Goal: Task Accomplishment & Management: Use online tool/utility

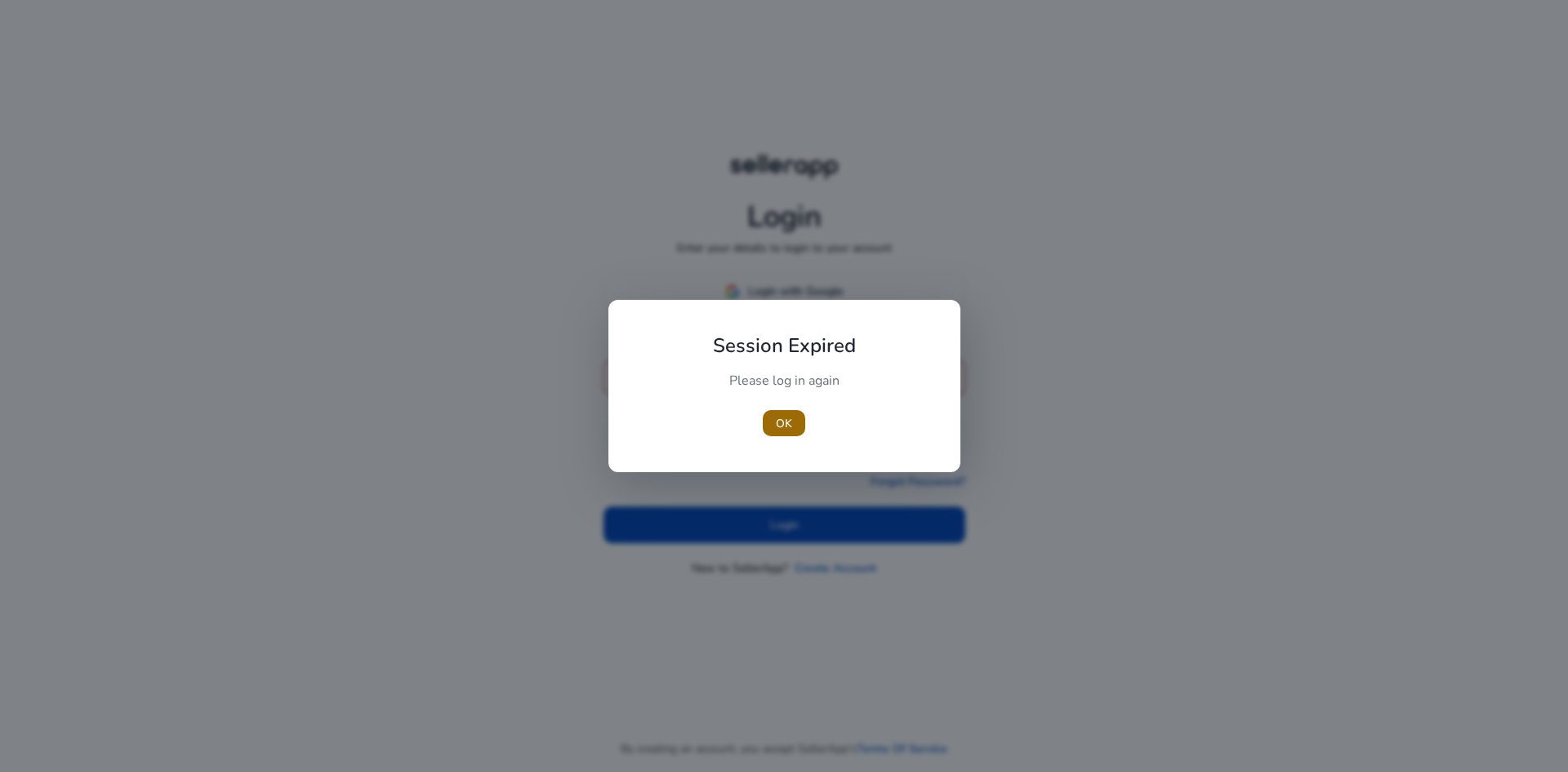
type input "**********"
drag, startPoint x: 779, startPoint y: 411, endPoint x: 792, endPoint y: 423, distance: 17.7
click at [779, 411] on span "button" at bounding box center [784, 423] width 42 height 40
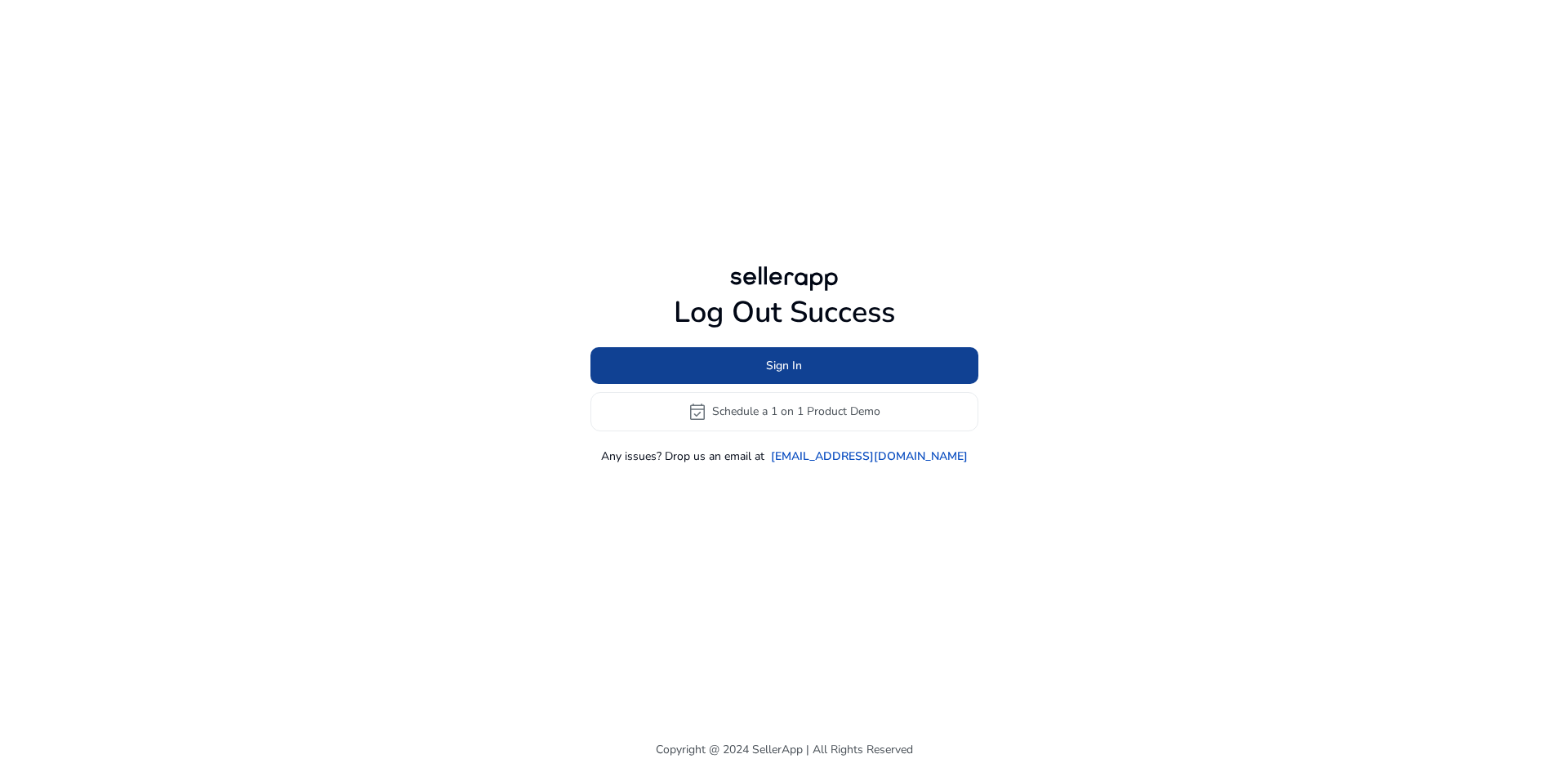
click at [737, 367] on span at bounding box center [784, 365] width 388 height 40
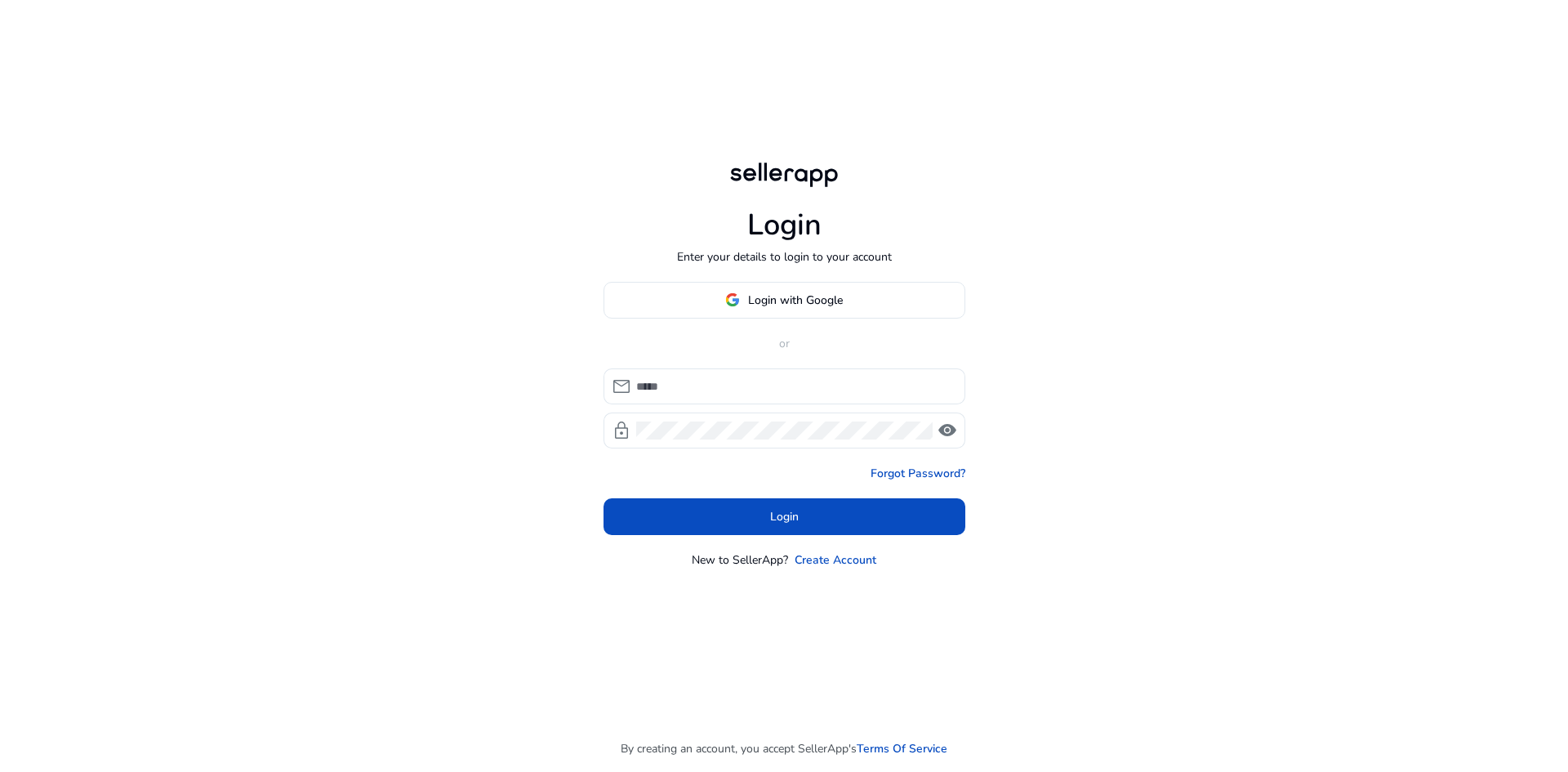
type input "**********"
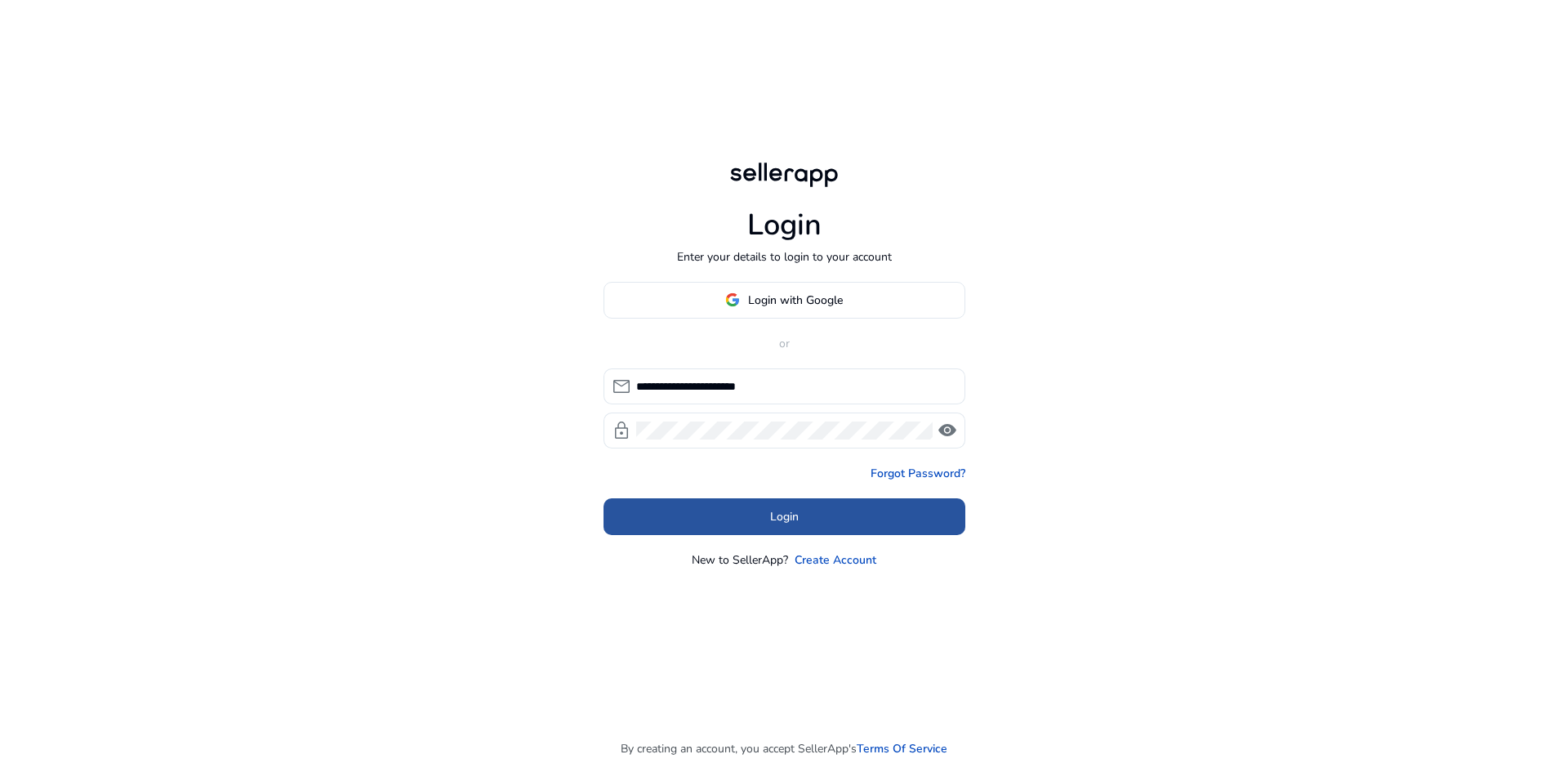
click at [742, 521] on span at bounding box center [784, 517] width 362 height 40
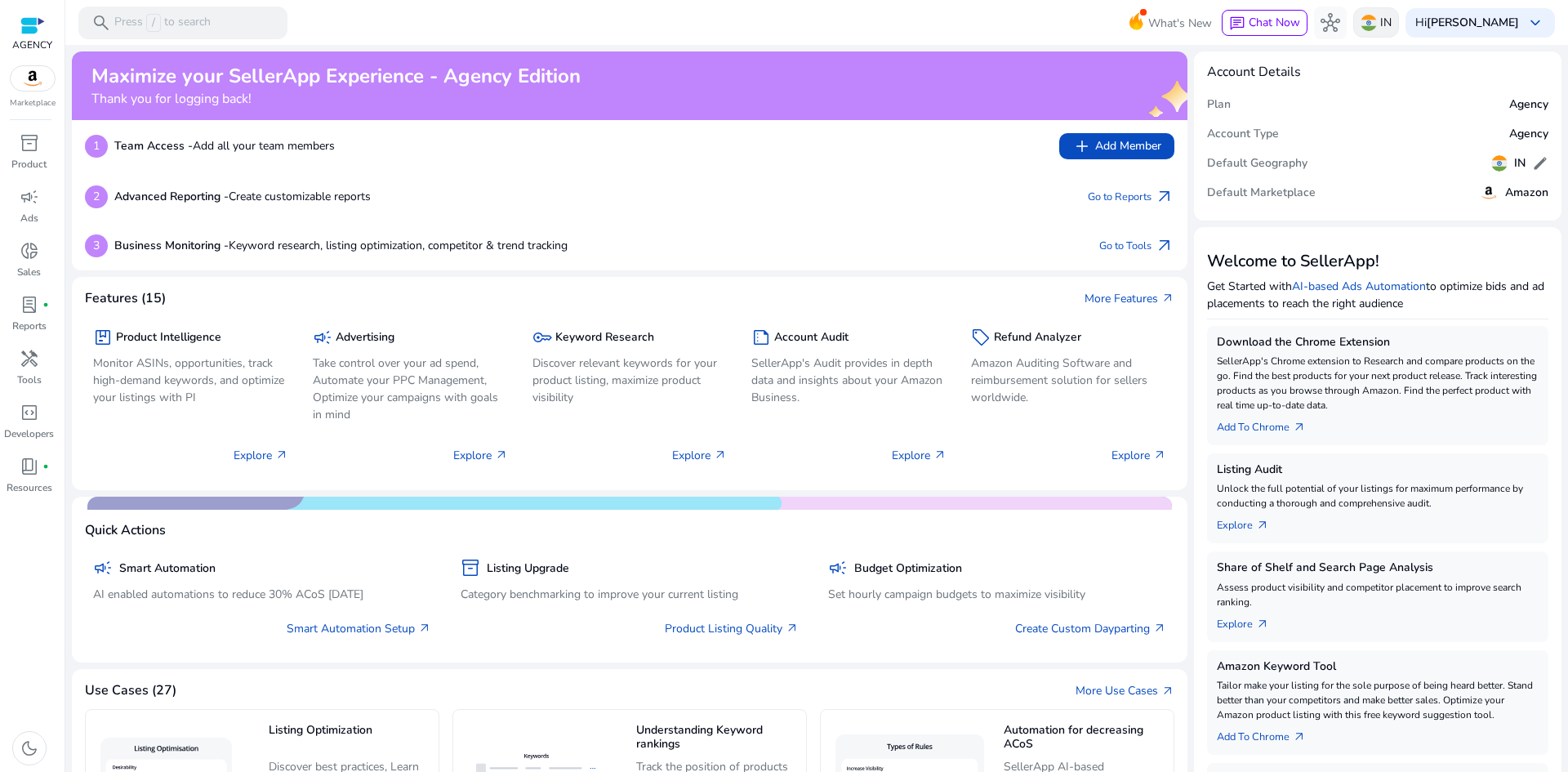
click at [1377, 28] on img at bounding box center [1368, 23] width 16 height 16
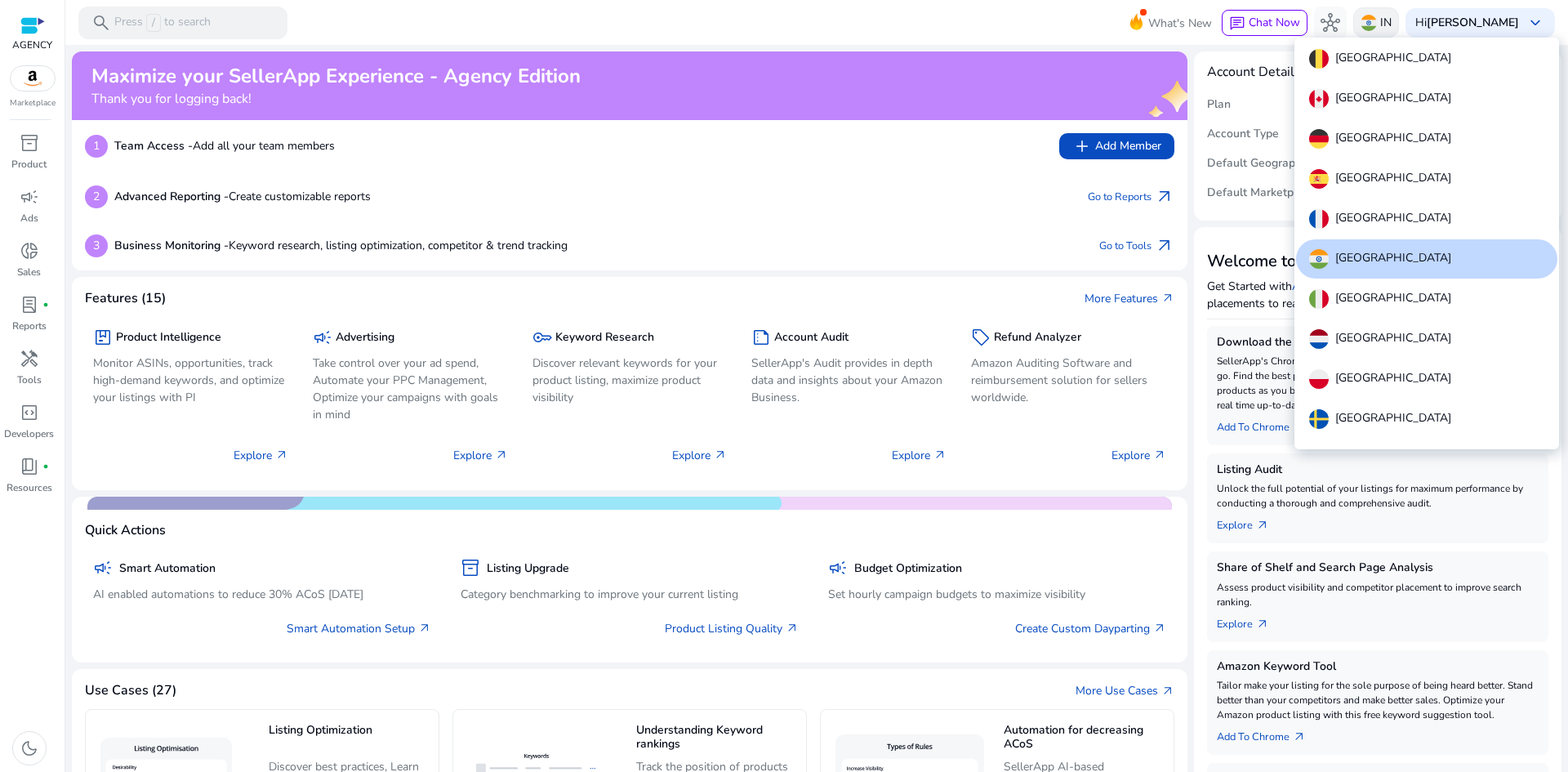
scroll to position [101, 0]
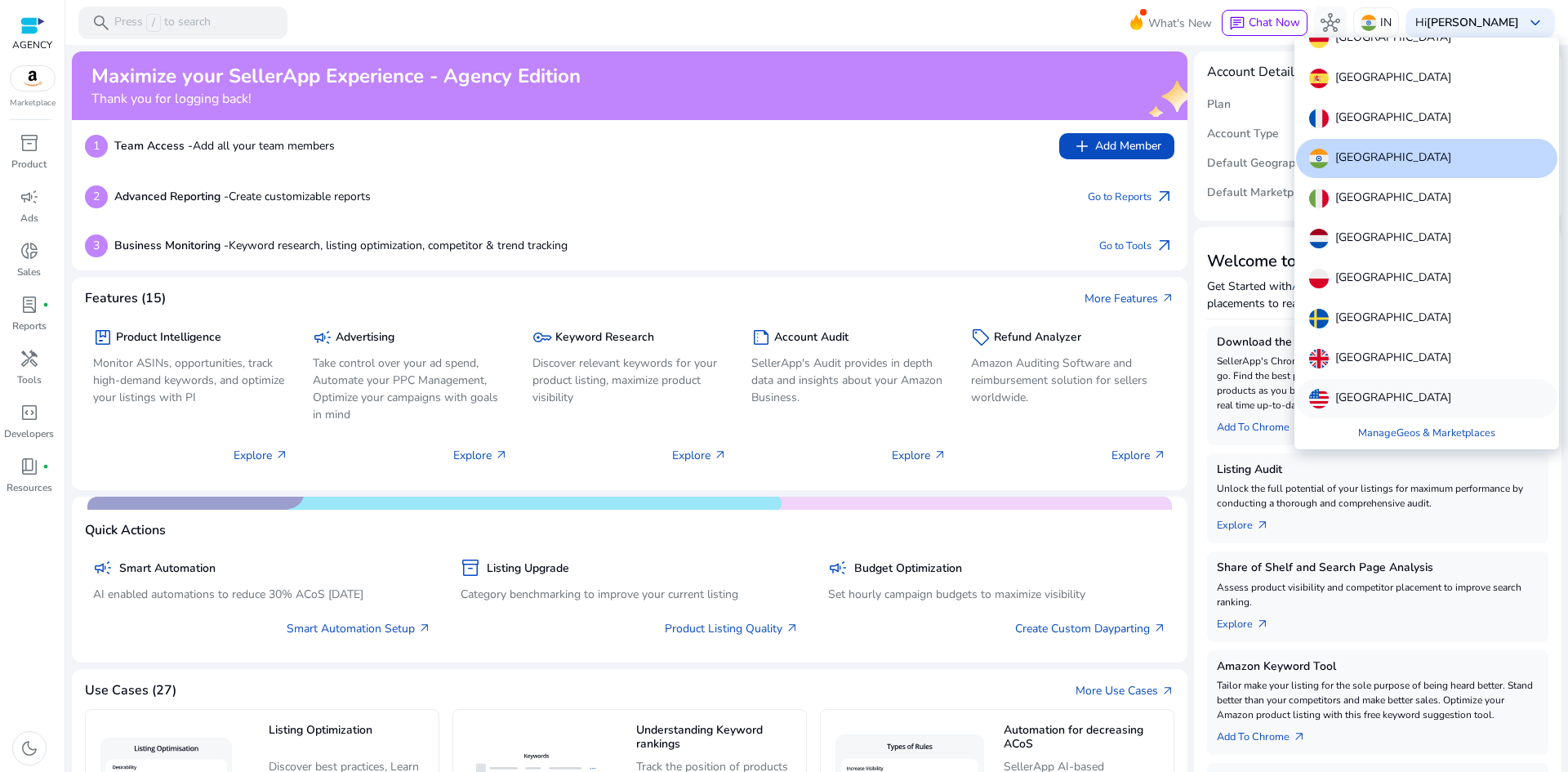
click at [1375, 397] on p "United States" at bounding box center [1393, 398] width 116 height 20
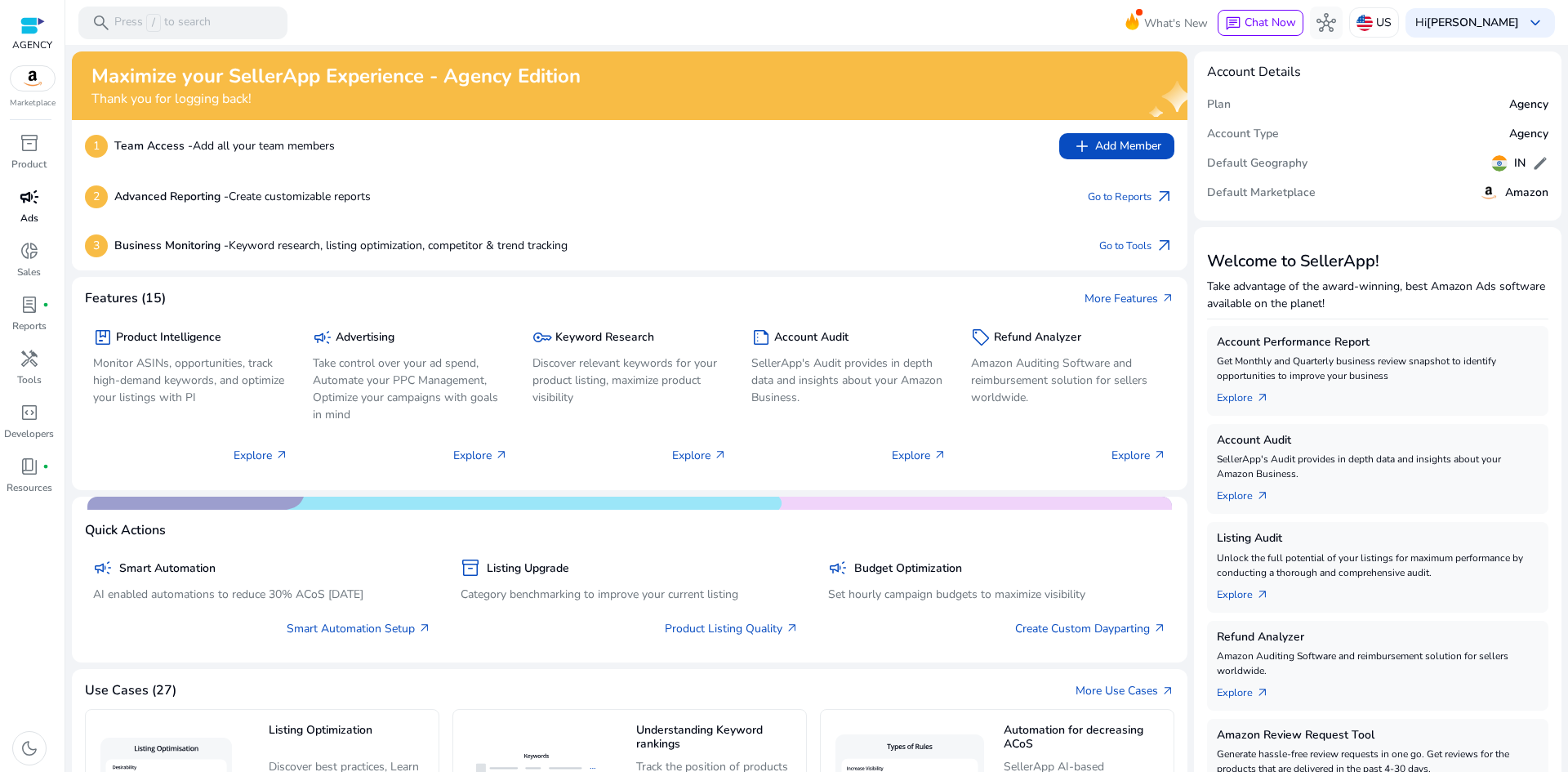
click at [25, 196] on span "campaign" at bounding box center [29, 196] width 20 height 20
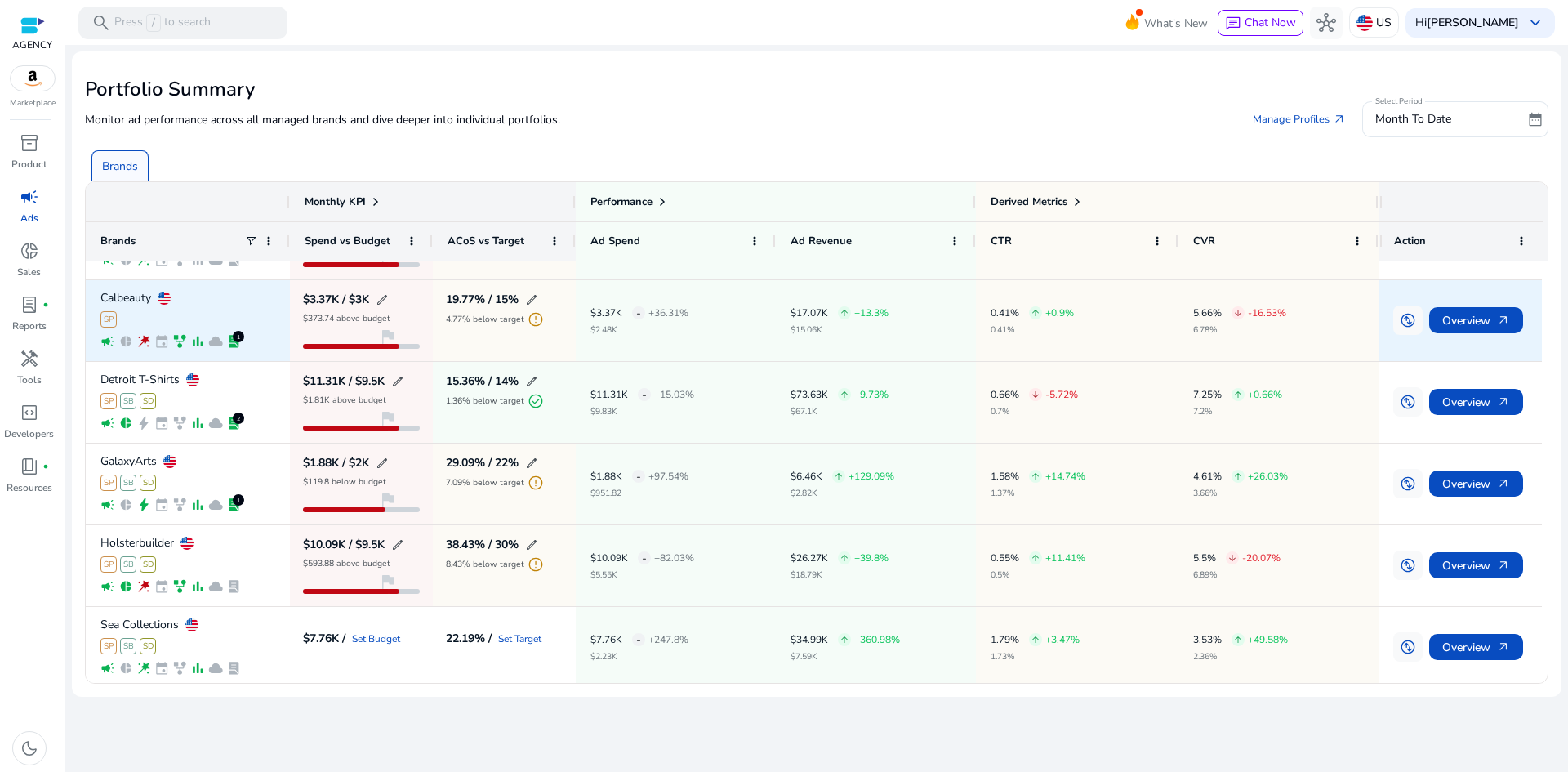
scroll to position [232, 0]
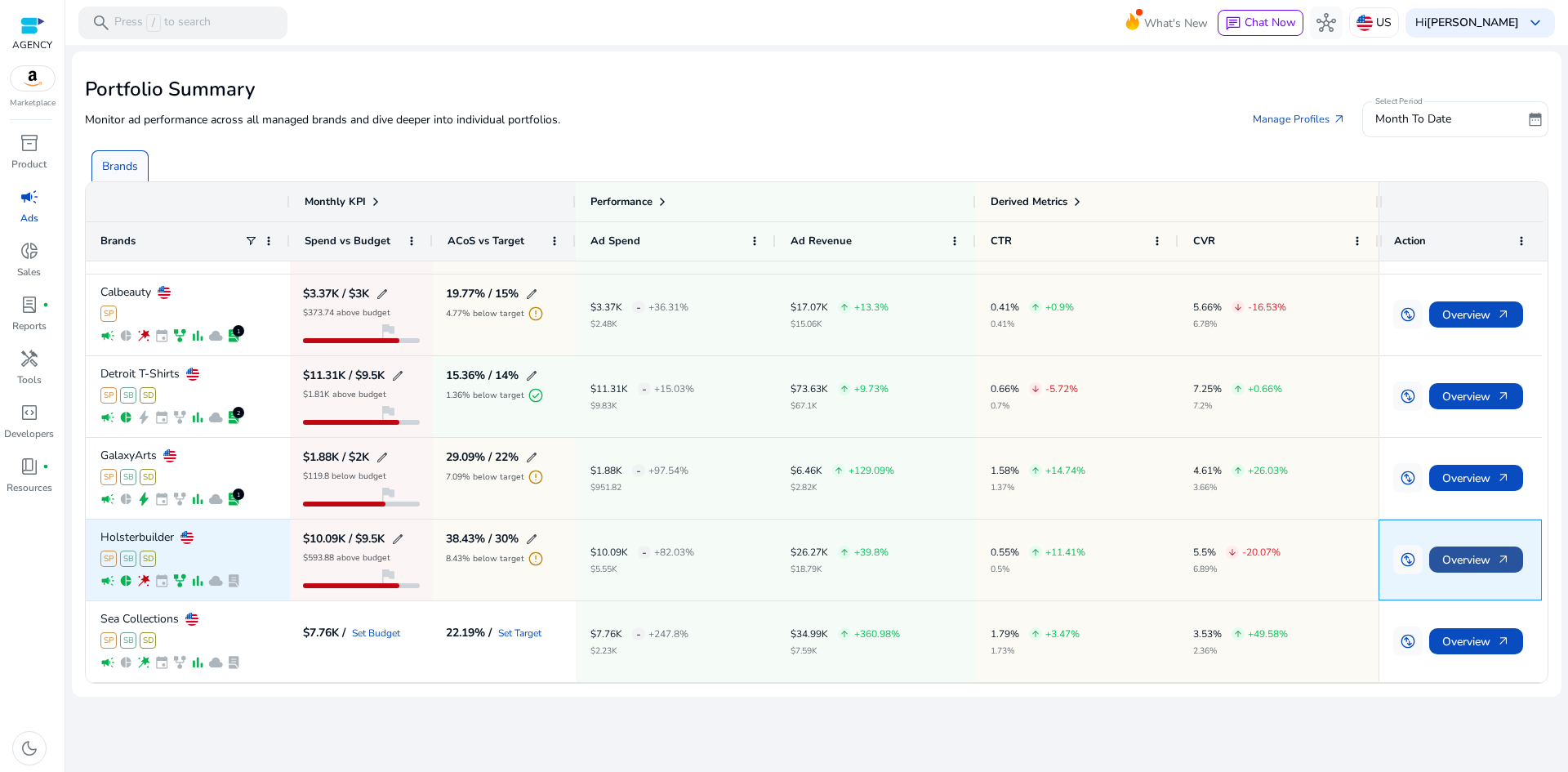
click at [1495, 556] on span "Overview arrow_outward" at bounding box center [1477, 560] width 68 height 34
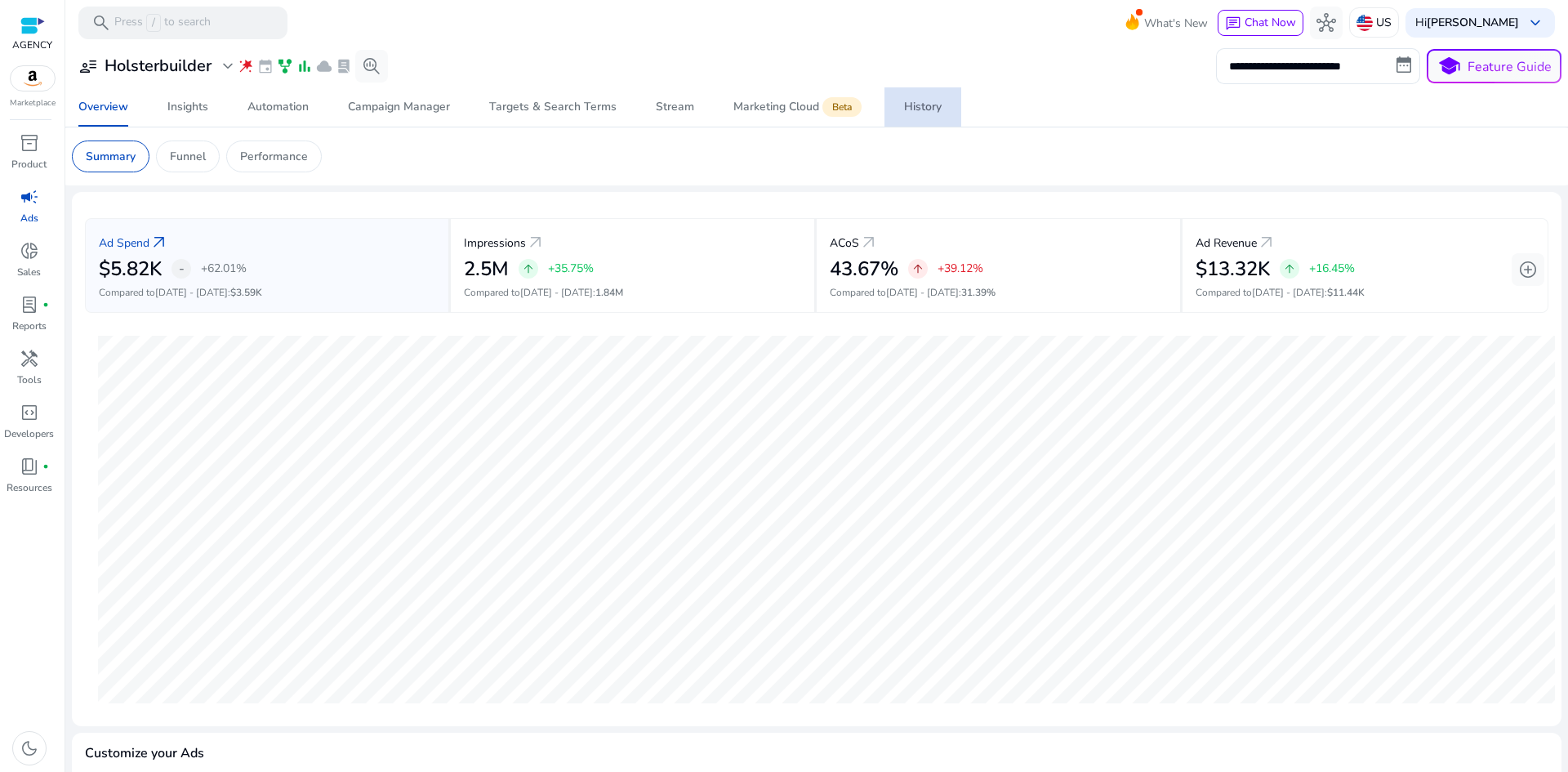
click at [938, 106] on div "History" at bounding box center [923, 107] width 38 height 11
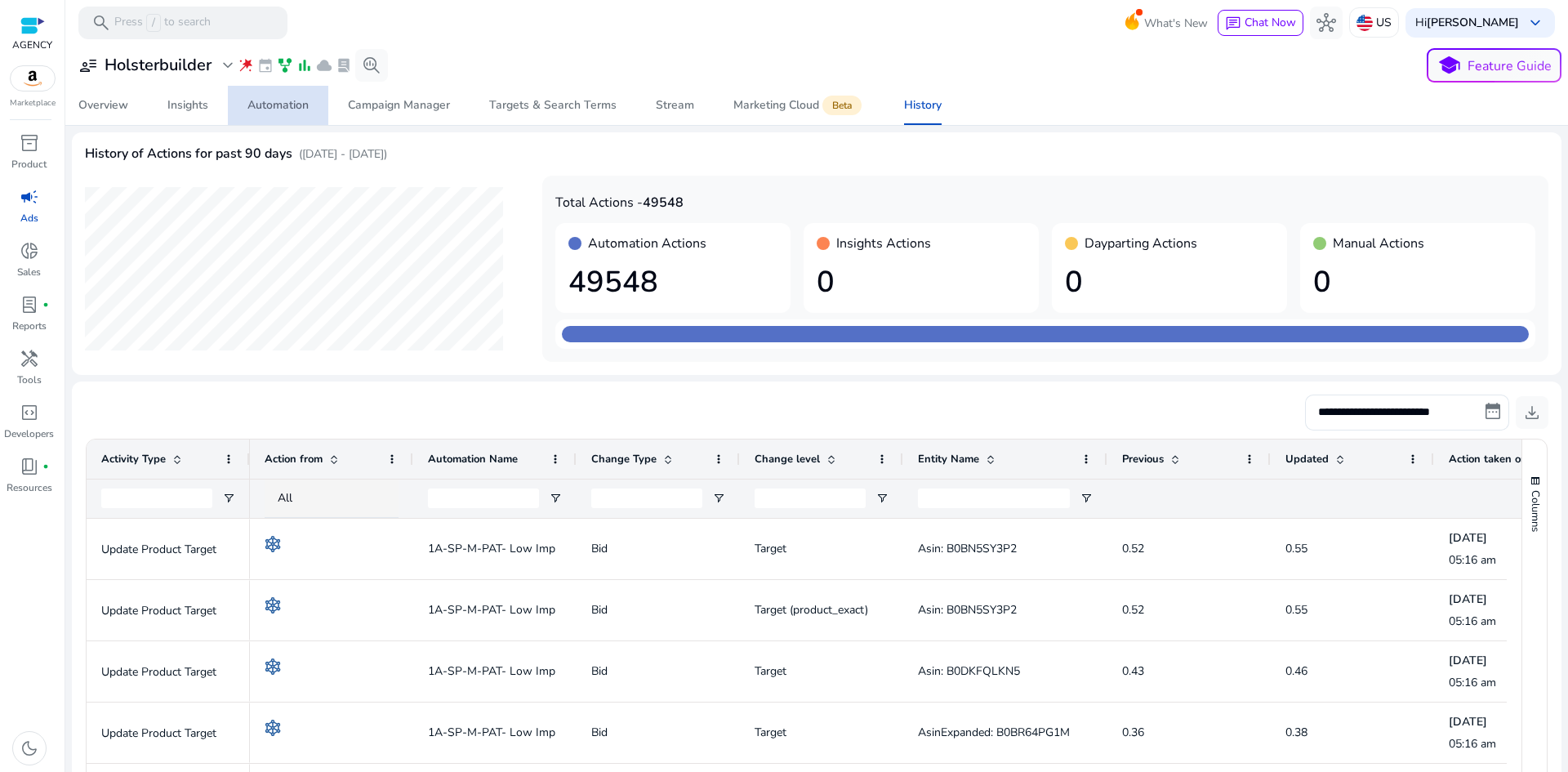
click at [254, 107] on div "Automation" at bounding box center [277, 106] width 61 height 11
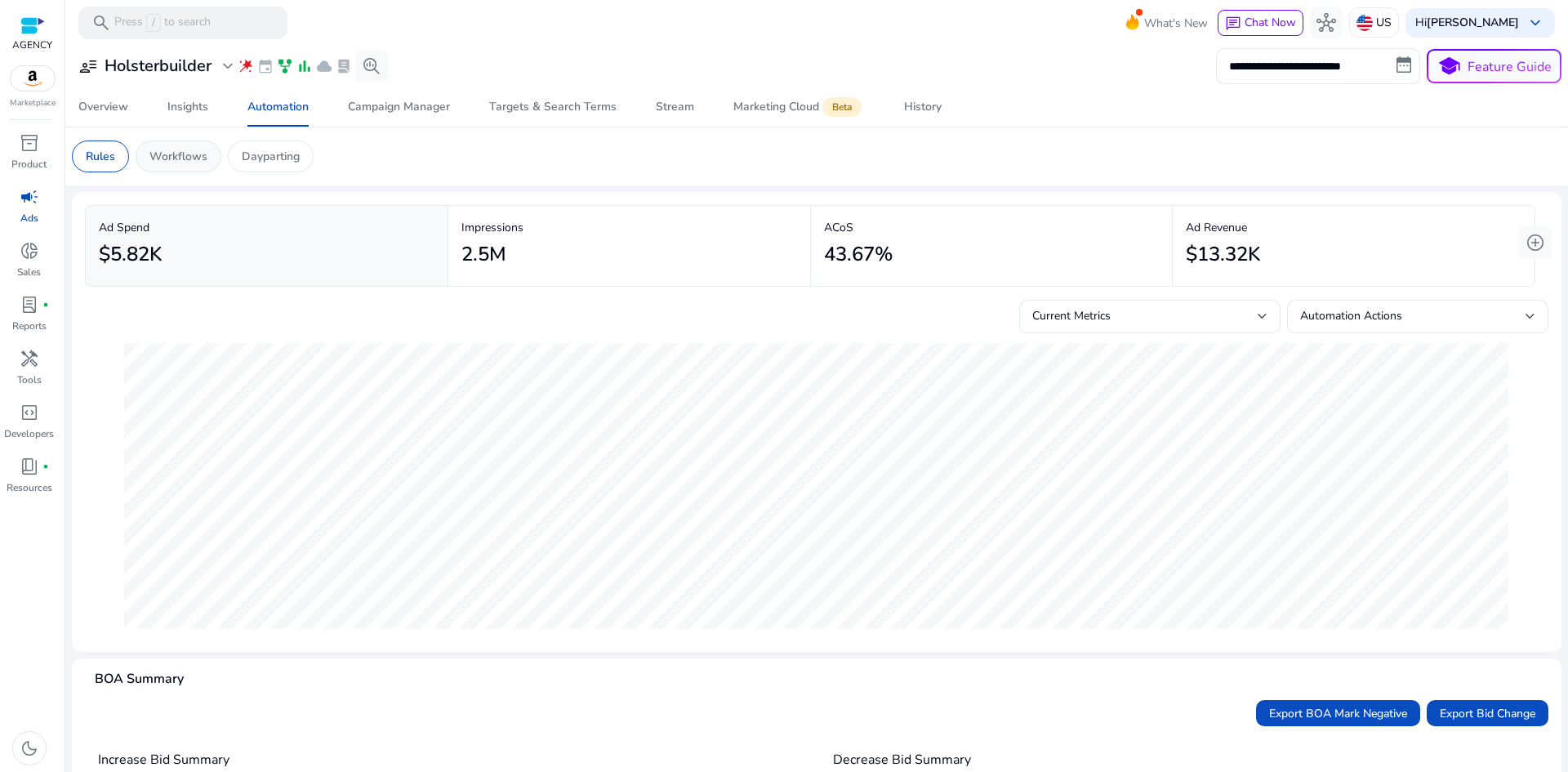
click at [188, 161] on p "Workflows" at bounding box center [178, 156] width 58 height 17
